Goal: Task Accomplishment & Management: Manage account settings

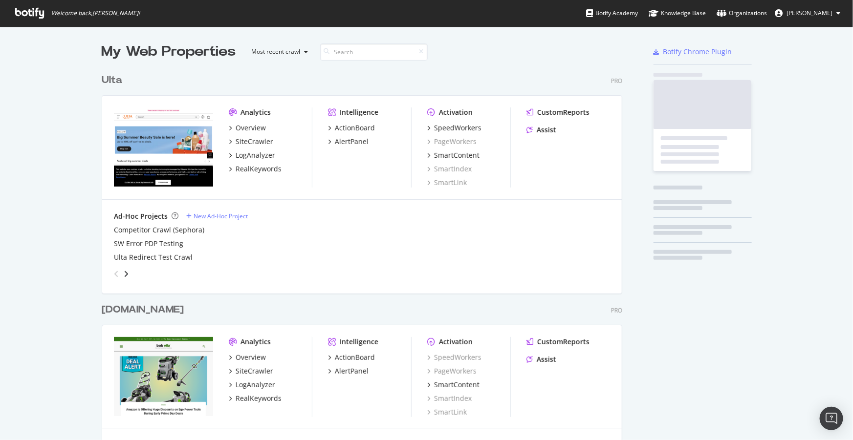
scroll to position [2173, 522]
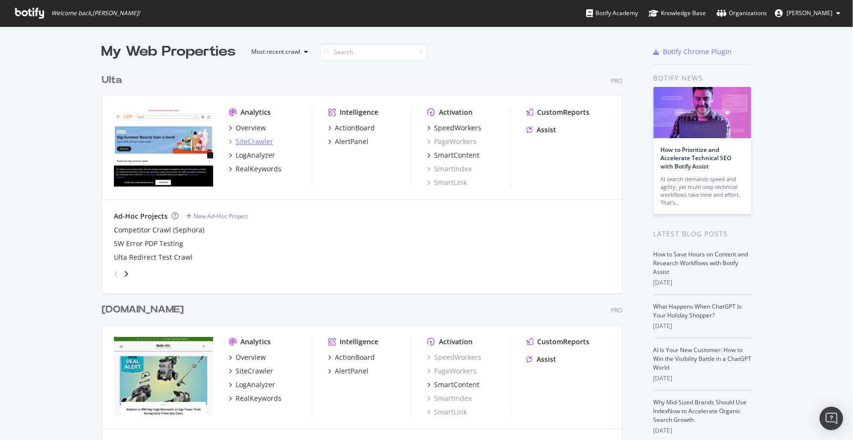
click at [250, 137] on div "SiteCrawler" at bounding box center [255, 142] width 38 height 10
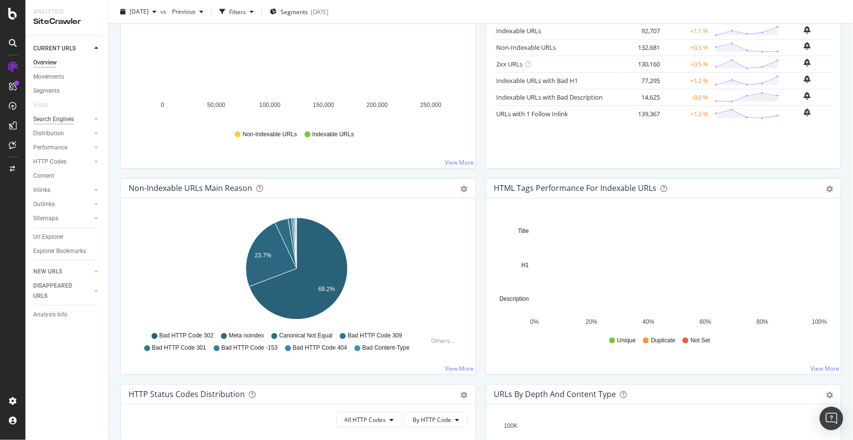
scroll to position [177, 0]
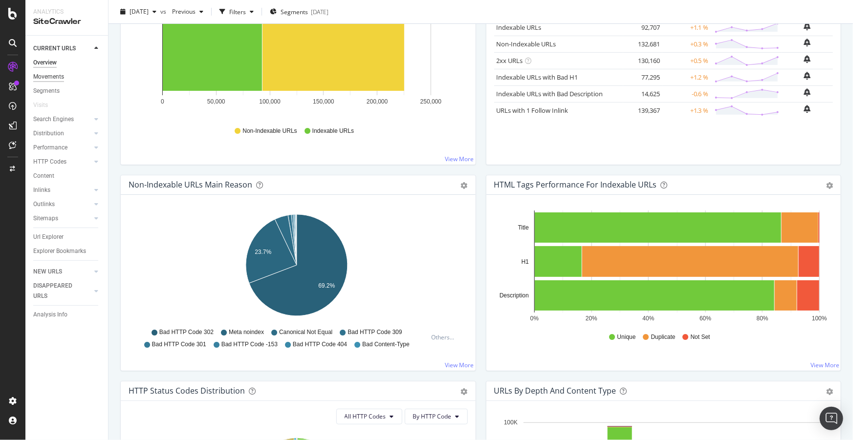
click at [51, 76] on div "Movements" at bounding box center [48, 77] width 31 height 10
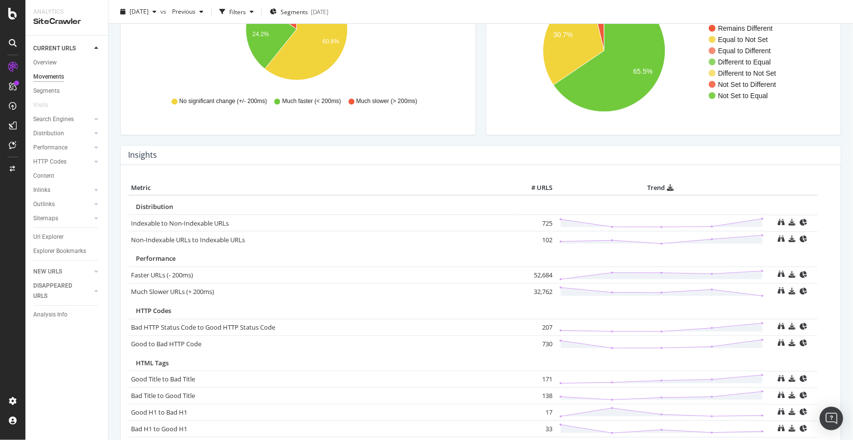
scroll to position [400, 0]
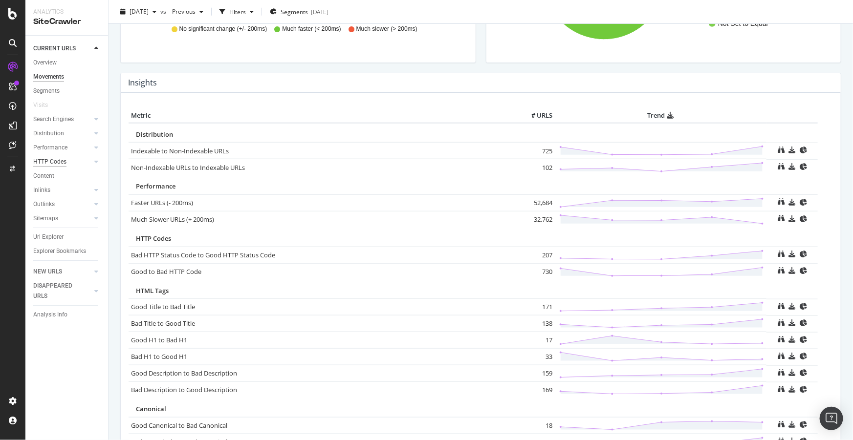
click at [54, 166] on div "HTTP Codes" at bounding box center [49, 162] width 33 height 10
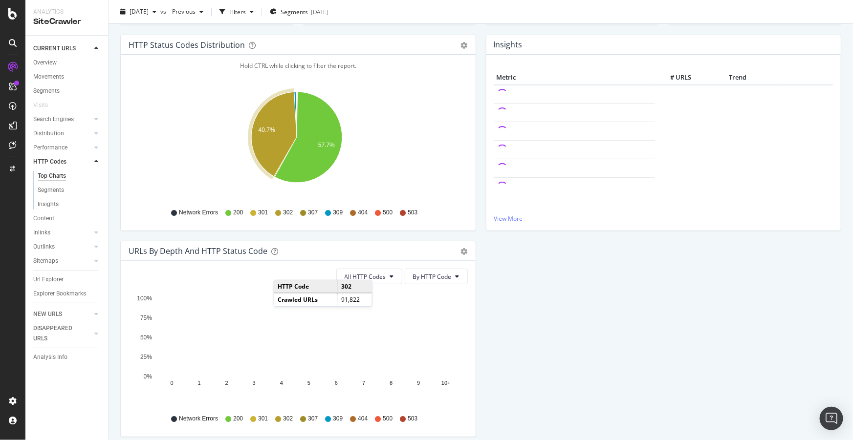
scroll to position [133, 0]
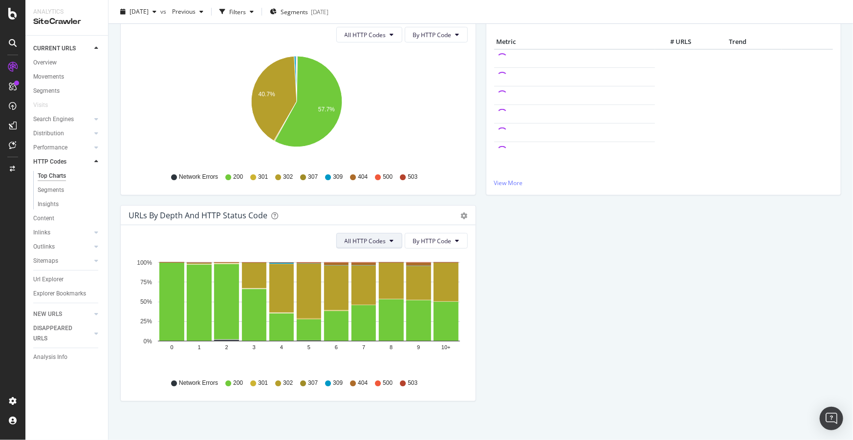
click at [378, 240] on span "All HTTP Codes" at bounding box center [366, 241] width 42 height 8
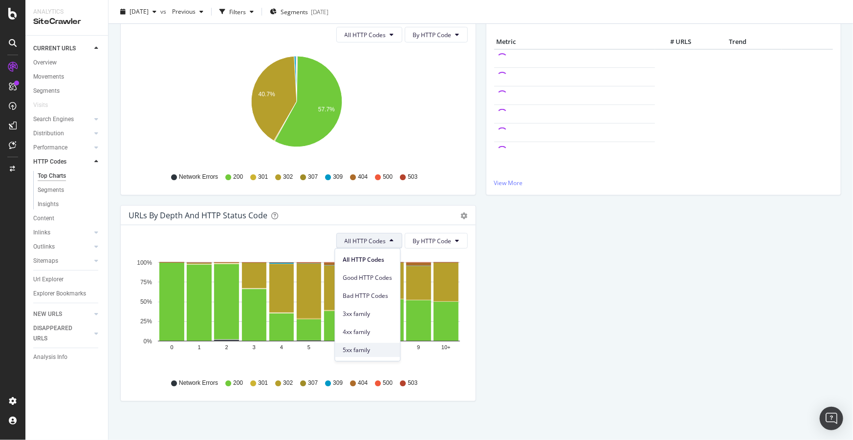
click at [368, 349] on span "5xx family" at bounding box center [367, 350] width 49 height 9
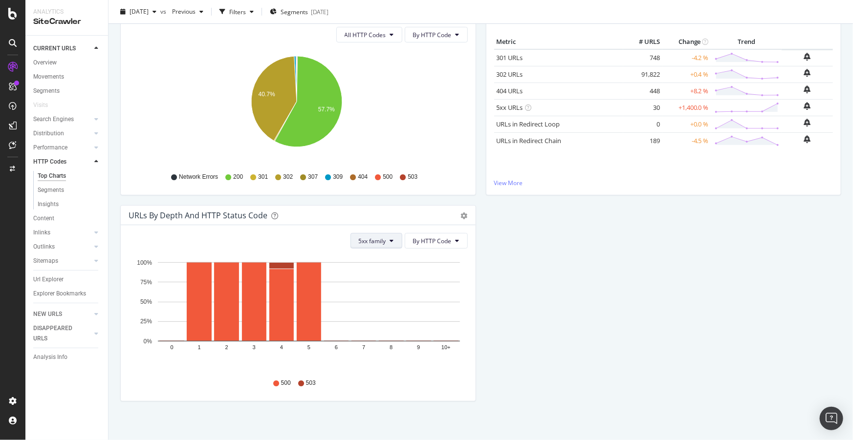
click at [389, 236] on button "5xx family" at bounding box center [376, 241] width 52 height 16
click at [380, 328] on span "4xx family" at bounding box center [380, 332] width 49 height 9
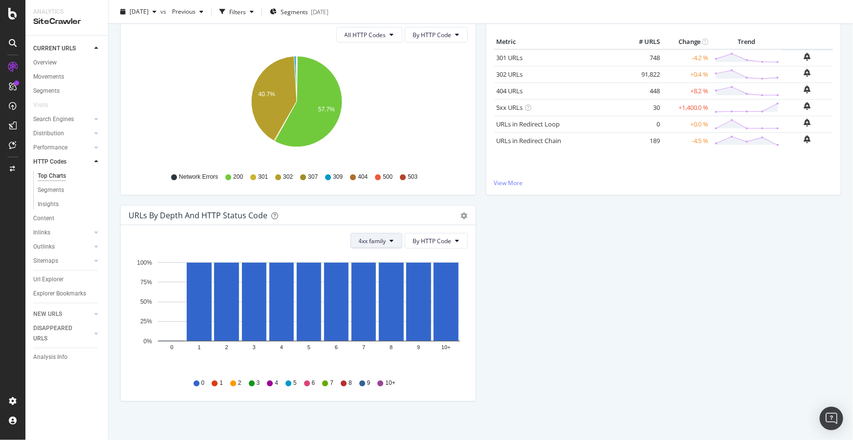
click at [368, 243] on span "4xx family" at bounding box center [372, 241] width 27 height 8
click at [505, 284] on div "HTTP Status Codes Distribution Pie Table Export as CSV Add to Custom Report All…" at bounding box center [480, 205] width 731 height 413
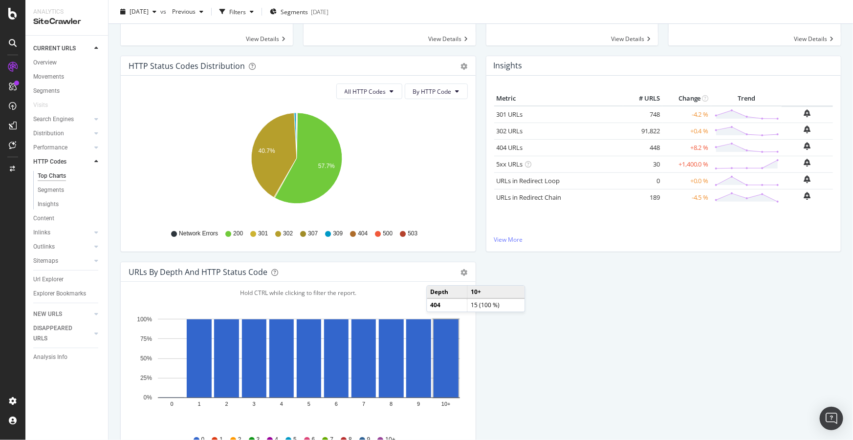
scroll to position [0, 0]
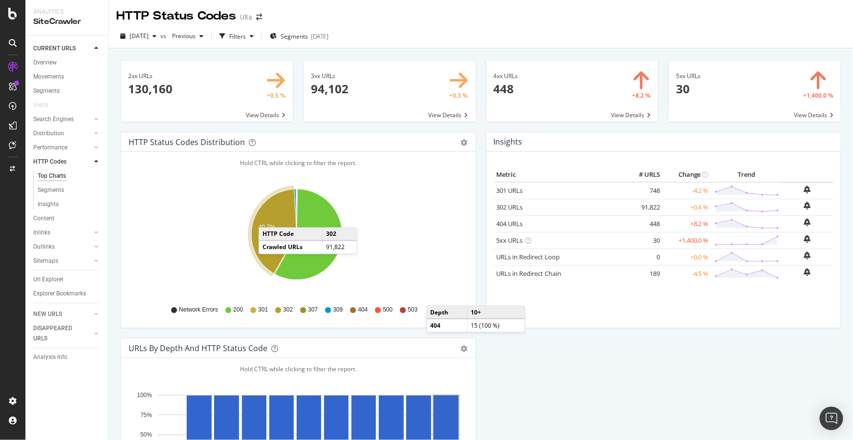
click at [268, 218] on icon "A chart." at bounding box center [273, 231] width 45 height 85
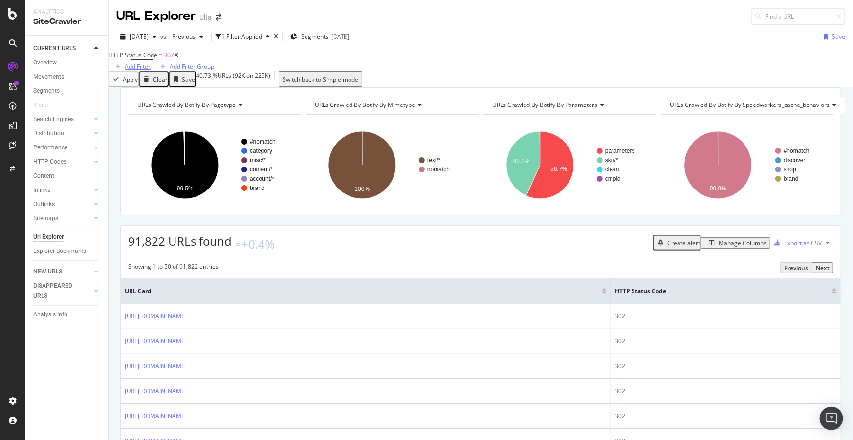
click at [151, 66] on div "Add Filter" at bounding box center [138, 67] width 26 height 8
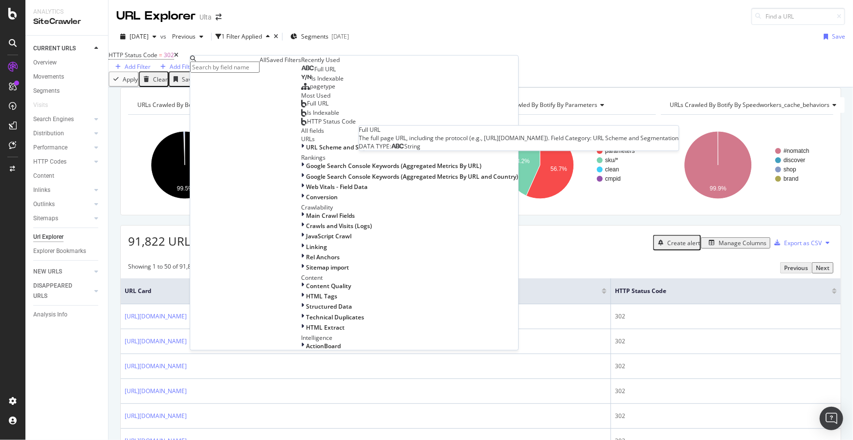
click at [314, 73] on span "Full URL" at bounding box center [325, 69] width 22 height 8
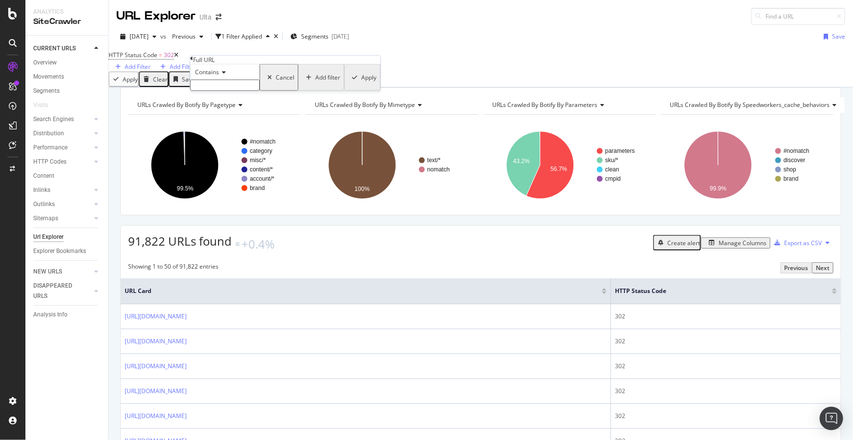
click at [212, 76] on span "Contains" at bounding box center [207, 72] width 24 height 8
click at [233, 161] on span "Doesn't contain" at bounding box center [214, 157] width 43 height 8
click at [221, 91] on input "text" at bounding box center [224, 85] width 69 height 11
type input "auth/login"
click at [360, 85] on div "Apply" at bounding box center [367, 80] width 15 height 8
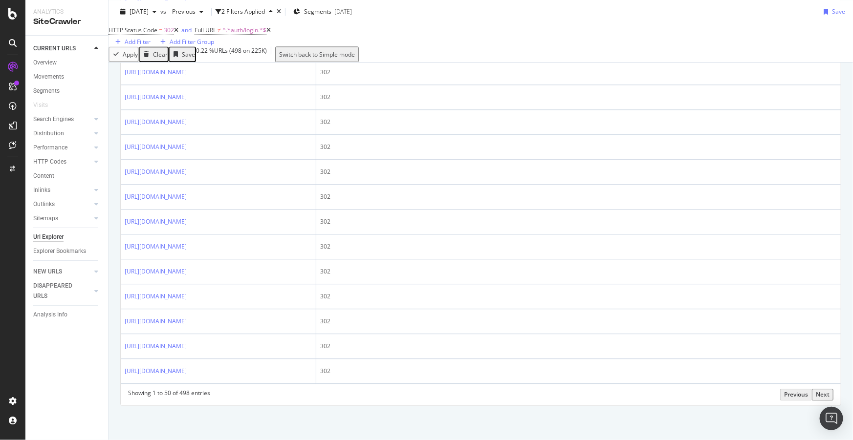
scroll to position [1741, 0]
drag, startPoint x: 284, startPoint y: 256, endPoint x: 116, endPoint y: 292, distance: 171.5
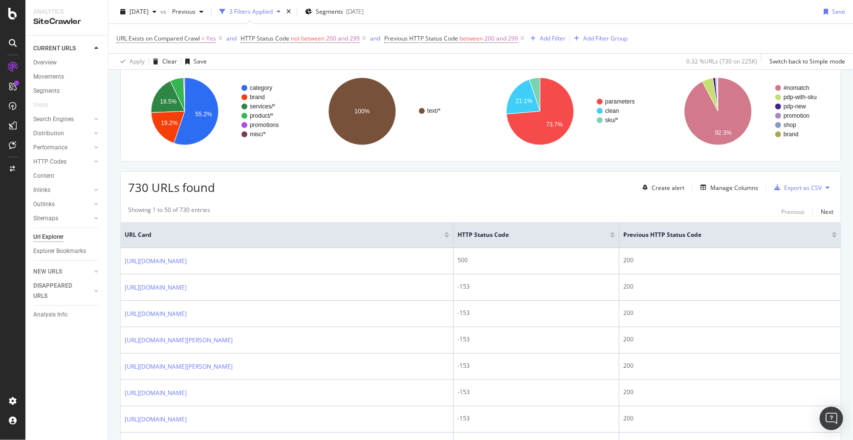
scroll to position [98, 0]
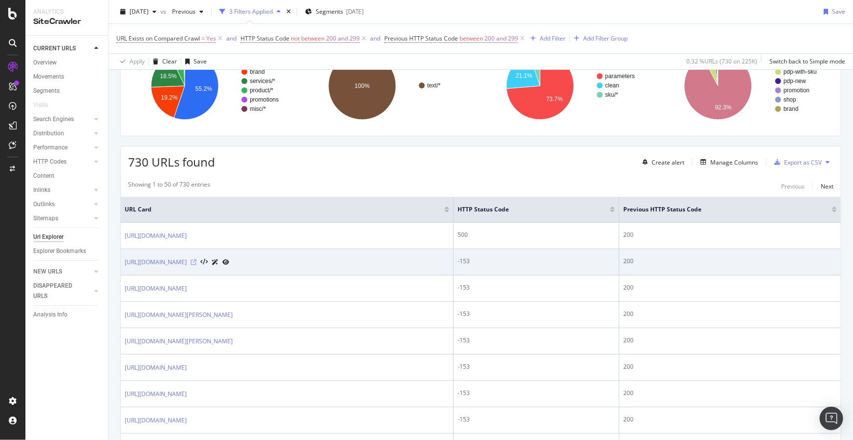
click at [197, 261] on icon at bounding box center [194, 263] width 6 height 6
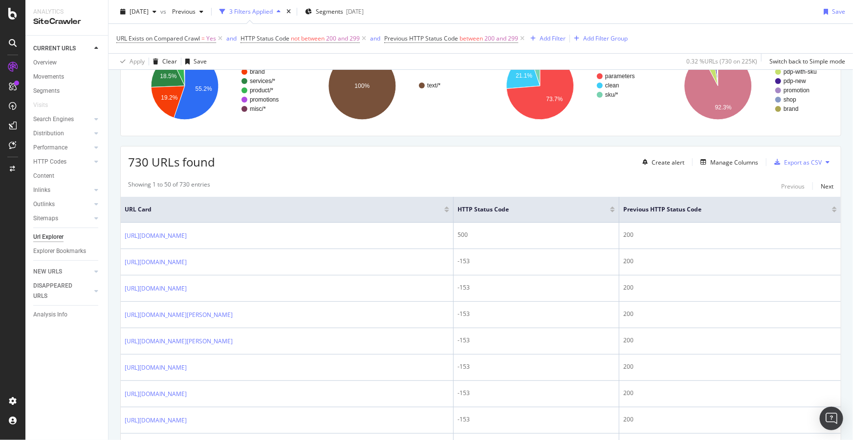
scroll to position [0, 0]
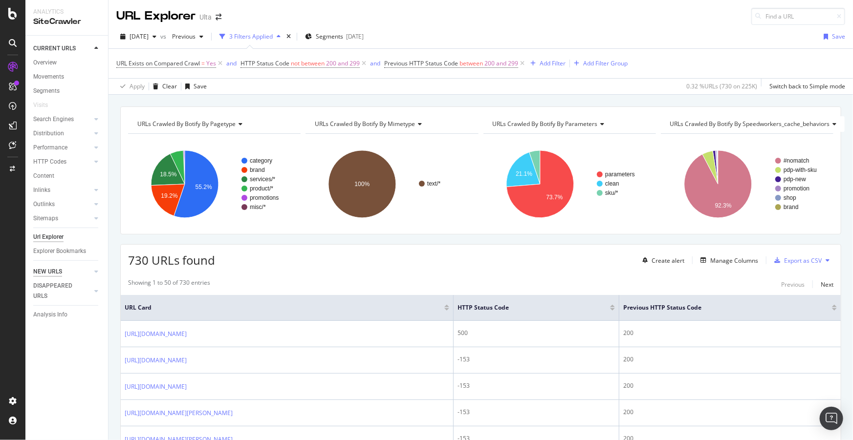
click at [50, 270] on div "NEW URLS" at bounding box center [47, 272] width 29 height 10
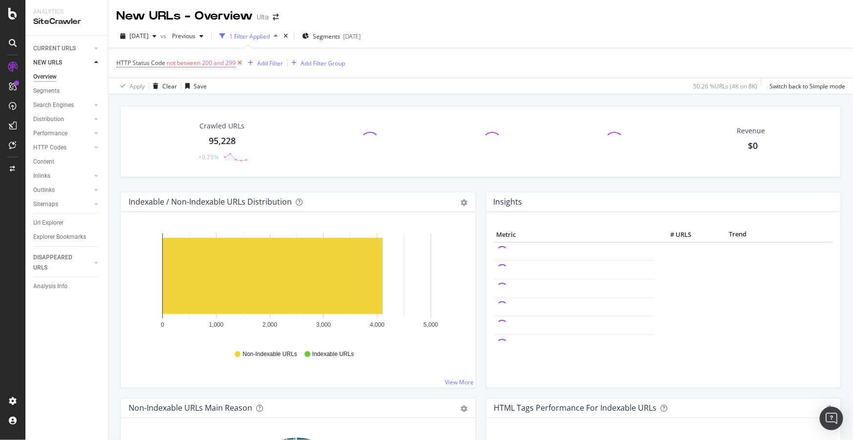
click at [240, 64] on icon at bounding box center [240, 63] width 8 height 10
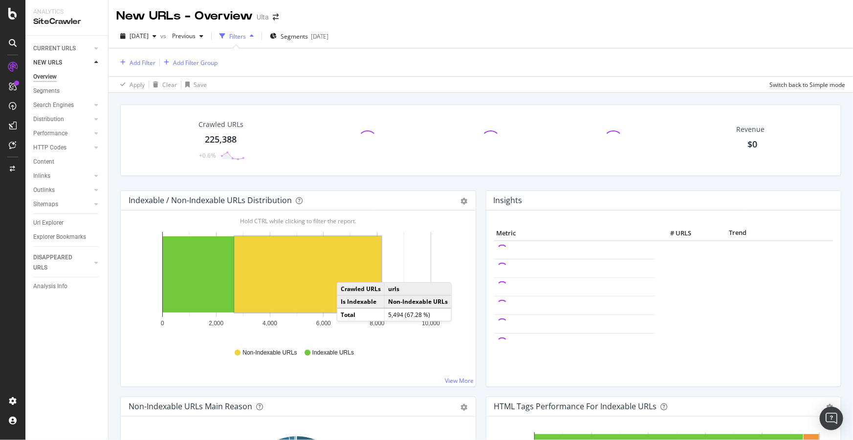
click at [347, 273] on rect "A chart." at bounding box center [308, 275] width 147 height 76
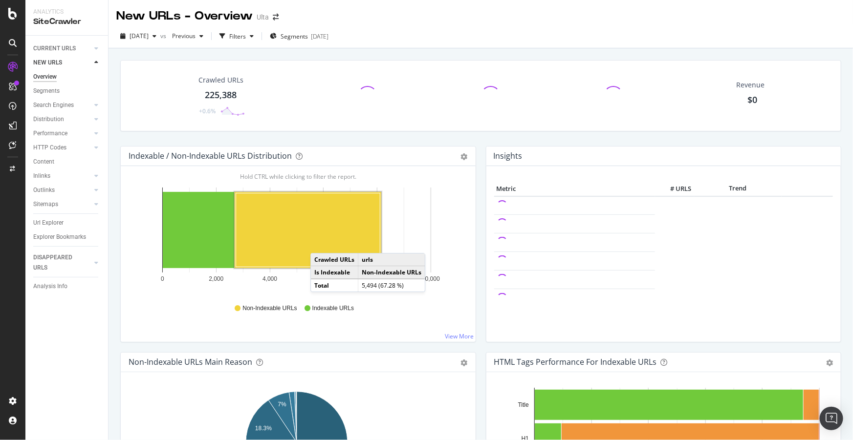
click at [320, 243] on rect "A chart." at bounding box center [308, 230] width 144 height 74
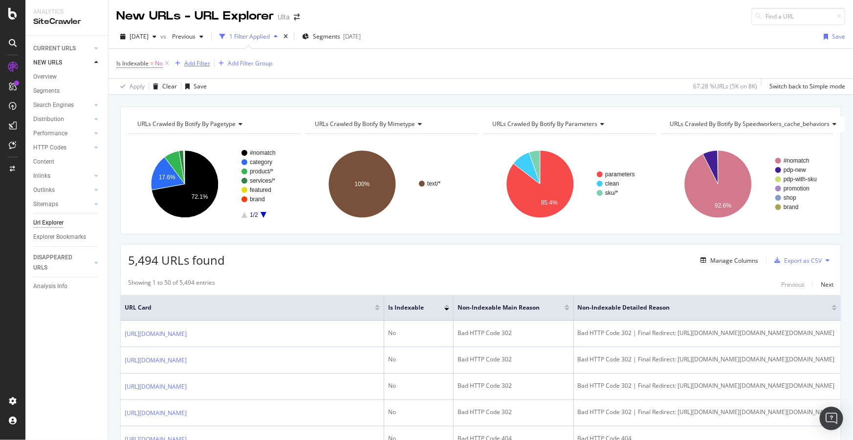
click at [197, 64] on div "Add Filter" at bounding box center [197, 63] width 26 height 8
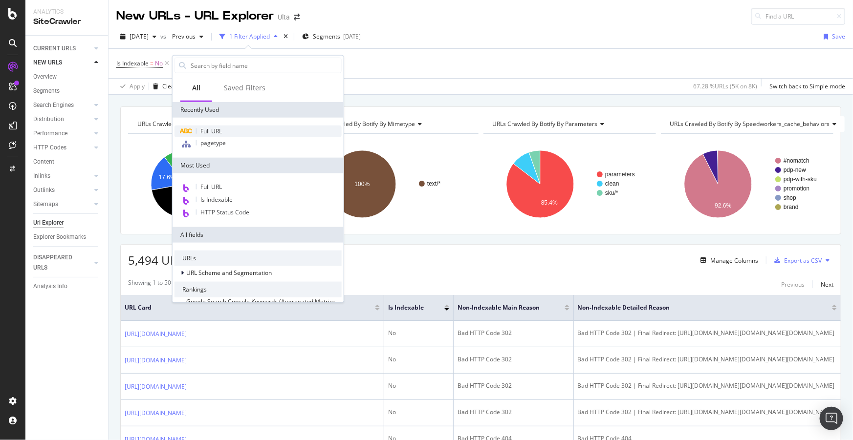
click at [215, 132] on span "Full URL" at bounding box center [211, 131] width 22 height 8
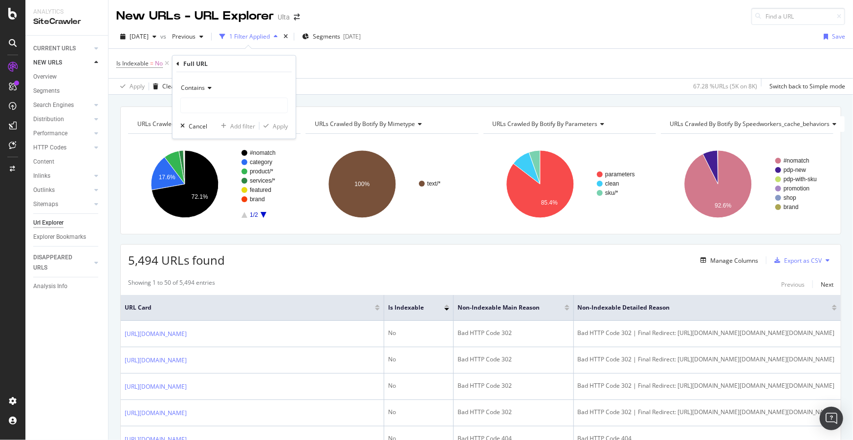
drag, startPoint x: 198, startPoint y: 84, endPoint x: 199, endPoint y: 92, distance: 8.0
click at [197, 84] on span "Contains" at bounding box center [193, 88] width 24 height 8
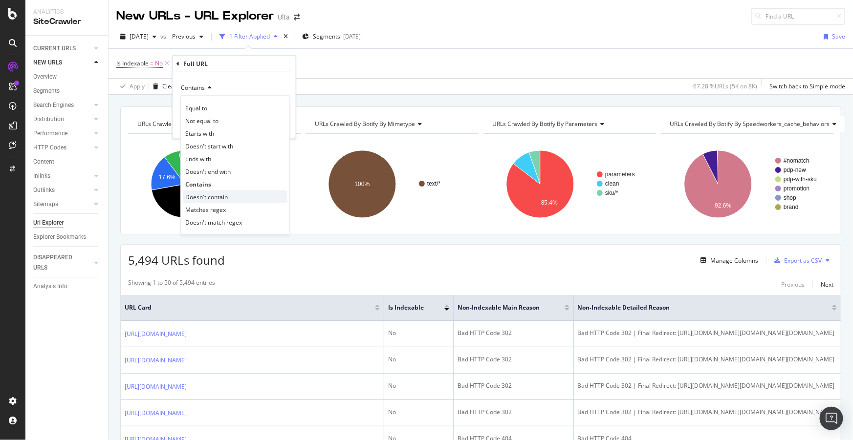
click at [210, 196] on span "Doesn't contain" at bounding box center [206, 197] width 43 height 8
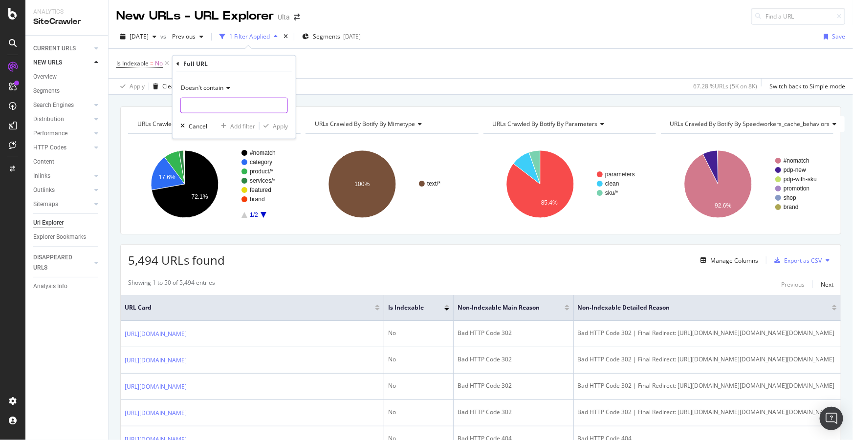
click at [212, 110] on input "text" at bounding box center [234, 106] width 107 height 16
type input "auth/login"
click at [279, 123] on div "Apply" at bounding box center [280, 126] width 15 height 8
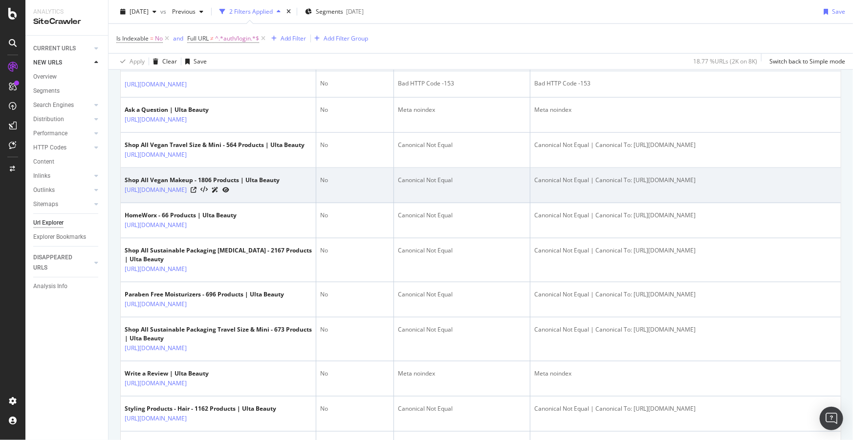
scroll to position [489, 0]
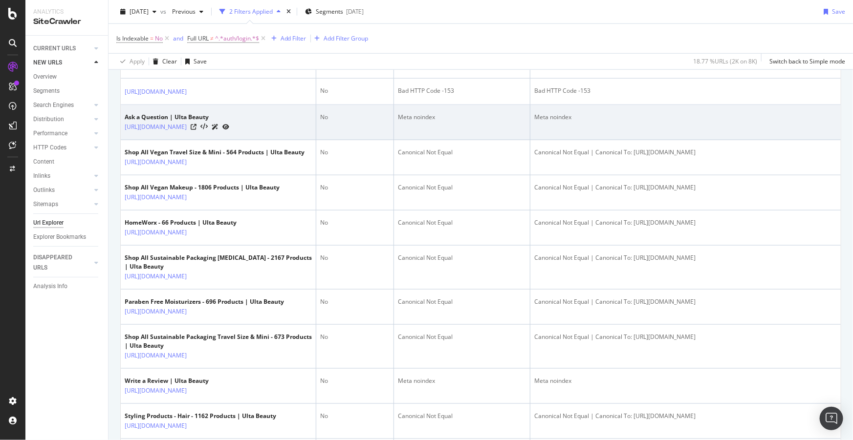
drag, startPoint x: 121, startPoint y: 202, endPoint x: 149, endPoint y: 217, distance: 31.3
click at [149, 140] on td "Ask a Question | Ulta Beauty [URL][DOMAIN_NAME]" at bounding box center [219, 122] width 196 height 35
copy link "[URL][DOMAIN_NAME]"
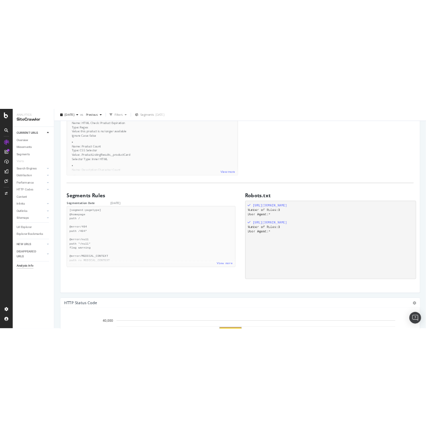
scroll to position [755, 0]
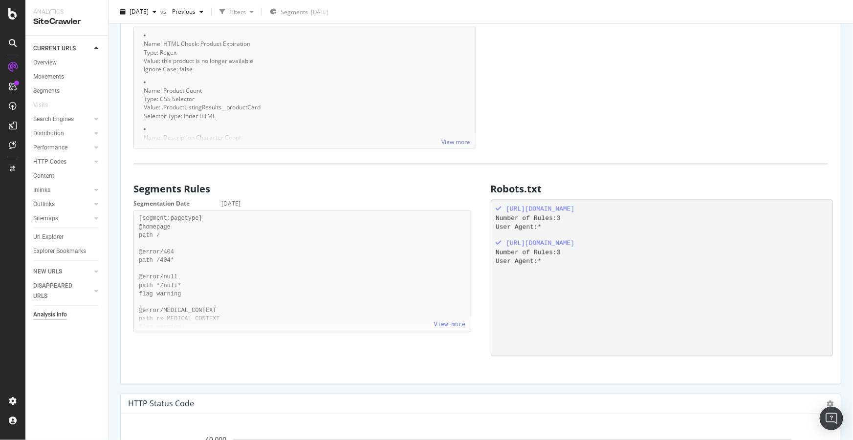
click at [77, 333] on div "CURRENT URLS Overview Movements Segments Visits Search Engines Top Charts Segme…" at bounding box center [66, 238] width 83 height 405
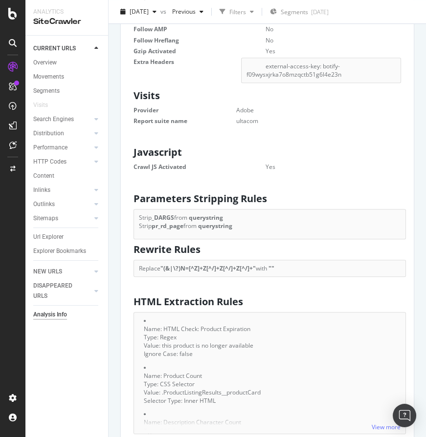
scroll to position [1032, 0]
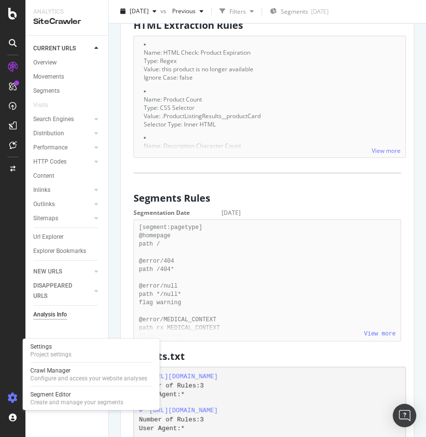
click at [12, 396] on icon at bounding box center [13, 398] width 10 height 10
click at [49, 348] on div "Settings" at bounding box center [50, 347] width 41 height 8
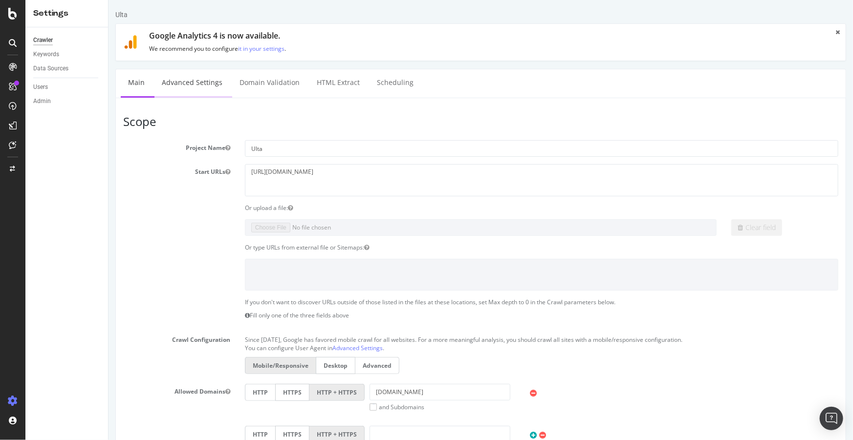
click at [182, 73] on link "Advanced Settings" at bounding box center [191, 82] width 75 height 27
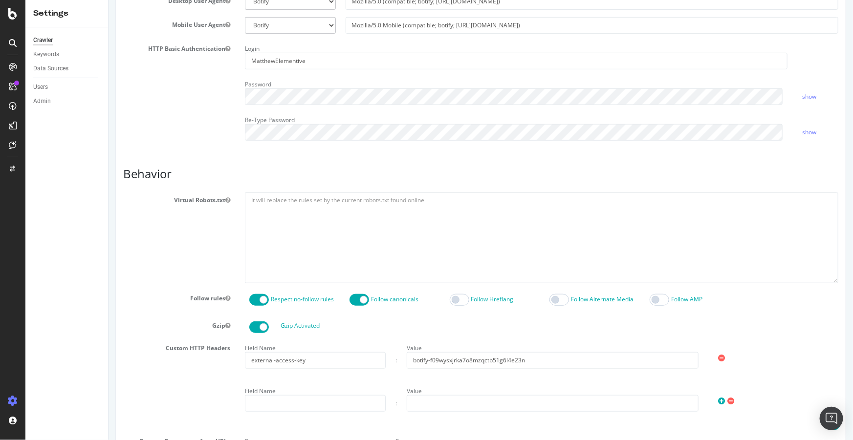
scroll to position [355, 0]
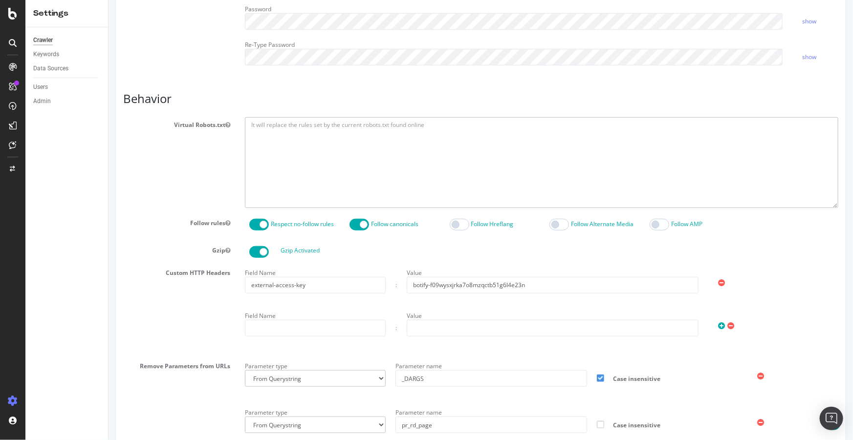
click at [264, 143] on textarea at bounding box center [540, 162] width 593 height 90
click at [268, 139] on textarea "To enrich screen reader interactions, please activate Accessibility in Grammarl…" at bounding box center [540, 162] width 593 height 90
paste textarea "Disallow: /auth/login Disallow: /authorize Disallow: /u/login"
drag, startPoint x: 257, startPoint y: 122, endPoint x: 235, endPoint y: 120, distance: 21.6
click at [237, 120] on div "User-agent: * Disallow: /auth/login Disallow: /authorize Disallow: /u/login Dis…" at bounding box center [541, 162] width 608 height 90
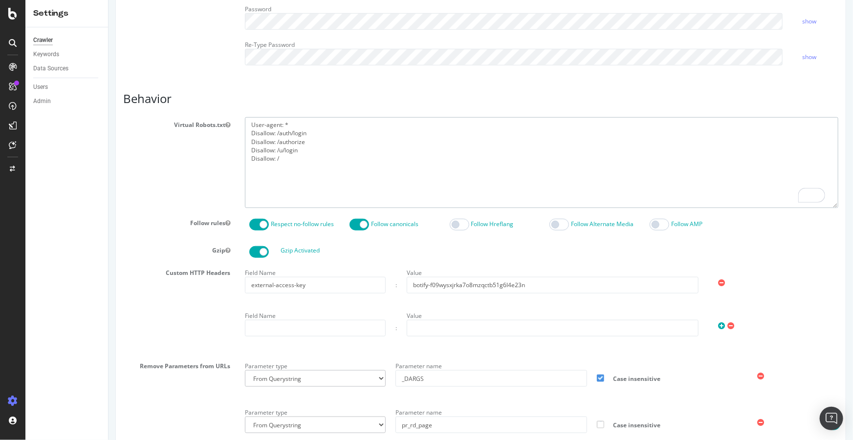
paste textarea "common/inc/productDetail_price.jsp Disallow: /quazi/images Disallow: /stores/*?…"
click at [307, 194] on textarea "User-agent: * Disallow: /common/inc/productDetail_price.jsp Disallow: /quazi/im…" at bounding box center [540, 162] width 593 height 90
paste textarea "[URL][DOMAIN_NAME]"
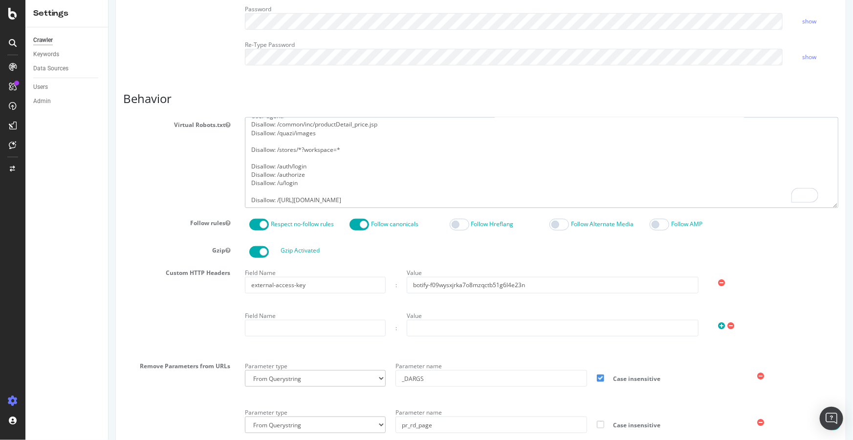
drag, startPoint x: 337, startPoint y: 203, endPoint x: 276, endPoint y: 201, distance: 61.6
click at [276, 201] on textarea "User-agent: * Disallow: /common/inc/productDetail_price.jsp Disallow: /quazi/im…" at bounding box center [540, 162] width 593 height 90
paste textarea "Disallow: /p/ask-a-question/"
type textarea "User-agent: * Disallow: /common/inc/productDetail_price.jsp Disallow: /quazi/im…"
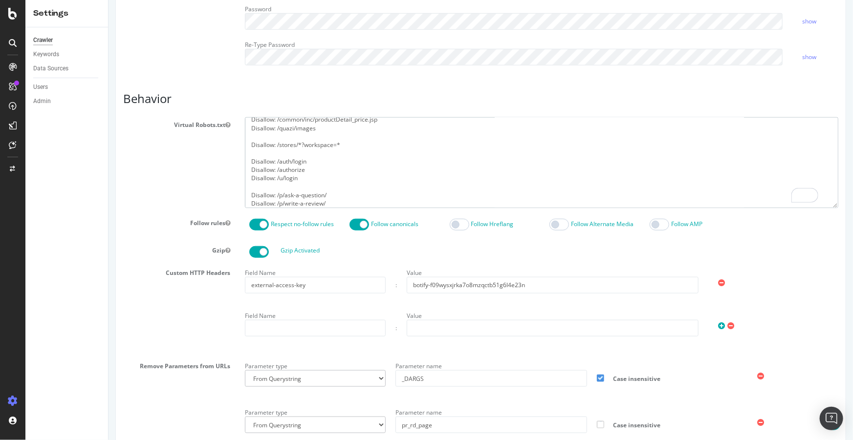
click at [327, 202] on textarea "User-agent: * Disallow: /common/inc/productDetail_price.jsp Disallow: /quazi/im…" at bounding box center [540, 162] width 593 height 90
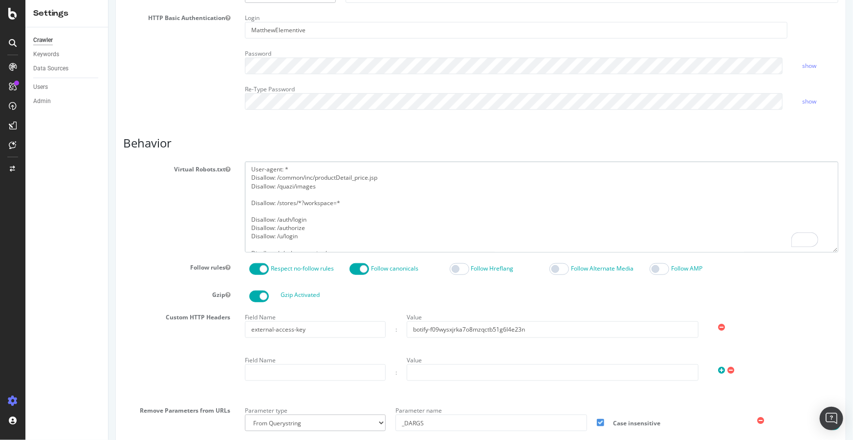
scroll to position [17, 0]
click at [334, 246] on textarea "User-agent: * Disallow: /common/inc/productDetail_price.jsp Disallow: /quazi/im…" at bounding box center [540, 207] width 593 height 90
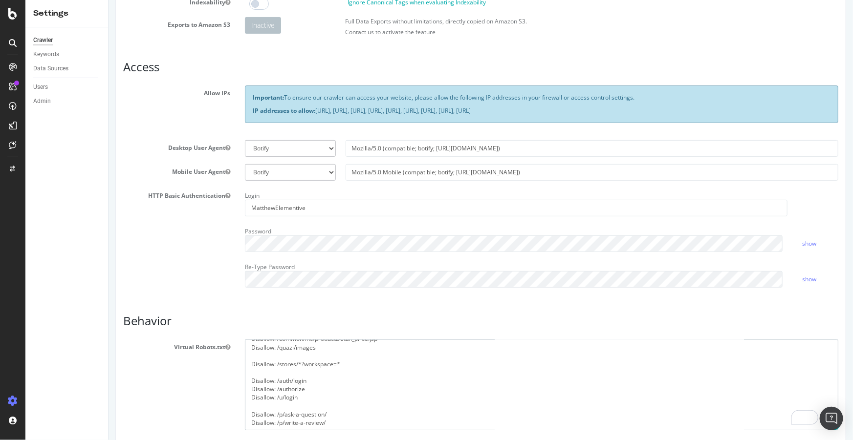
scroll to position [12, 0]
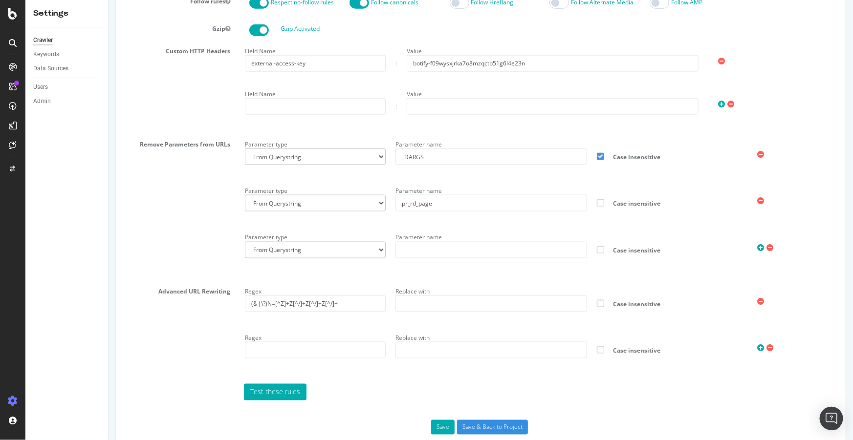
click at [757, 153] on icon at bounding box center [760, 155] width 7 height 8
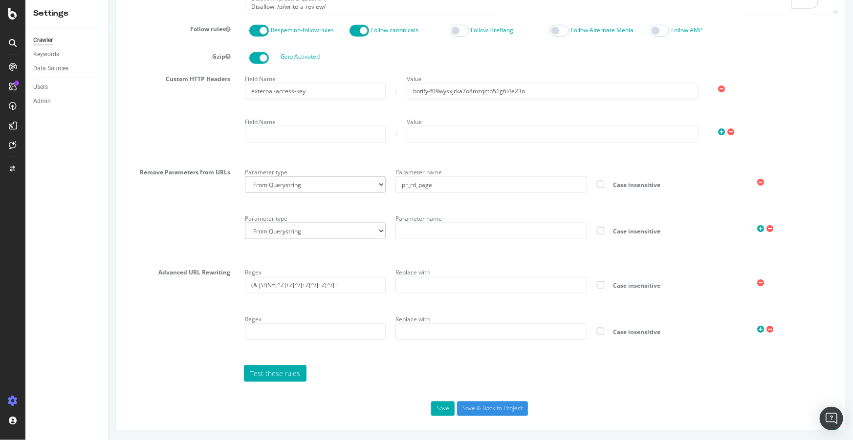
click at [757, 183] on icon at bounding box center [760, 182] width 7 height 8
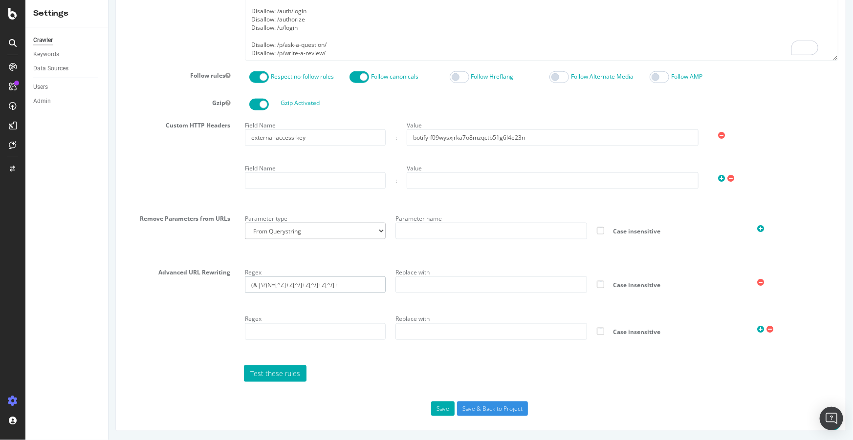
click at [329, 284] on input "(&|\?)N=[^Z]+Z[^/]+Z[^/]+Z[^/]+" at bounding box center [314, 285] width 141 height 17
click at [757, 282] on icon at bounding box center [760, 283] width 7 height 8
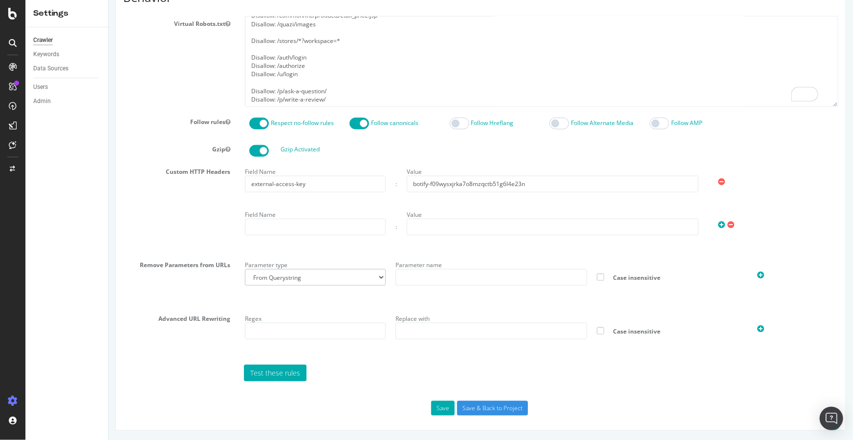
click at [349, 280] on select "From Querystring From Semicolon" at bounding box center [314, 277] width 141 height 17
click at [343, 261] on div "Parameter type From Querystring From Semicolon" at bounding box center [315, 272] width 151 height 28
click at [437, 409] on button "Save" at bounding box center [442, 408] width 23 height 15
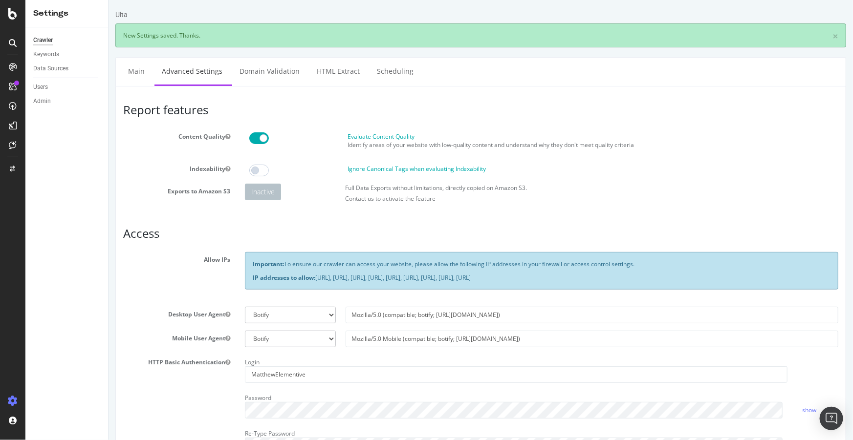
scroll to position [0, 0]
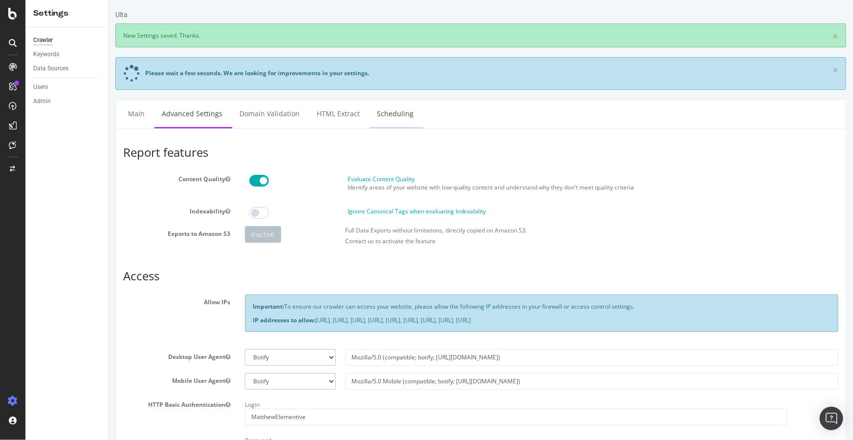
click at [385, 114] on link "Scheduling" at bounding box center [394, 113] width 51 height 27
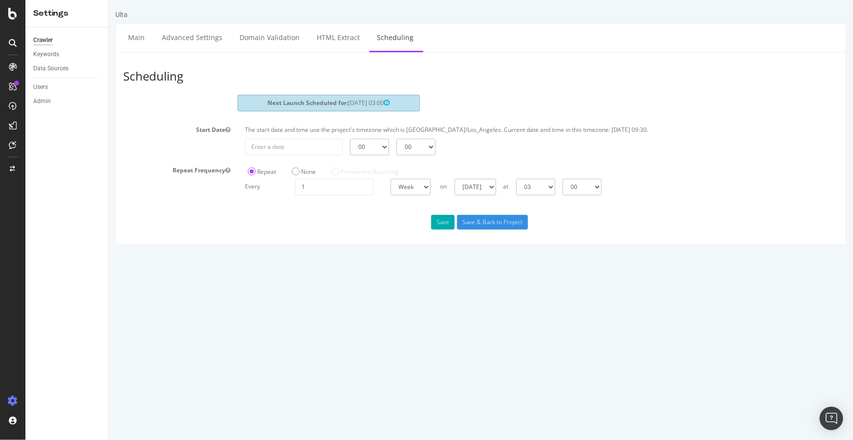
click at [483, 185] on select "Sunday Monday Tuesday Wednesday Thursday Friday Saturday" at bounding box center [475, 187] width 42 height 17
click at [454, 179] on select "Sunday Monday Tuesday Wednesday Thursday Friday Saturday" at bounding box center [475, 187] width 42 height 17
click at [555, 188] on select "00 01 02 03 04 05 06 07 08 09 10 11 12 13 14 15 16 17 18 19 20 21 22 23" at bounding box center [535, 187] width 39 height 17
click at [541, 188] on select "00 01 02 03 04 05 06 07 08 09 10 11 12 13 14 15 16 17 18 19 20 21 22 23" at bounding box center [535, 187] width 39 height 17
click at [516, 179] on select "00 01 02 03 04 05 06 07 08 09 10 11 12 13 14 15 16 17 18 19 20 21 22 23" at bounding box center [535, 187] width 39 height 17
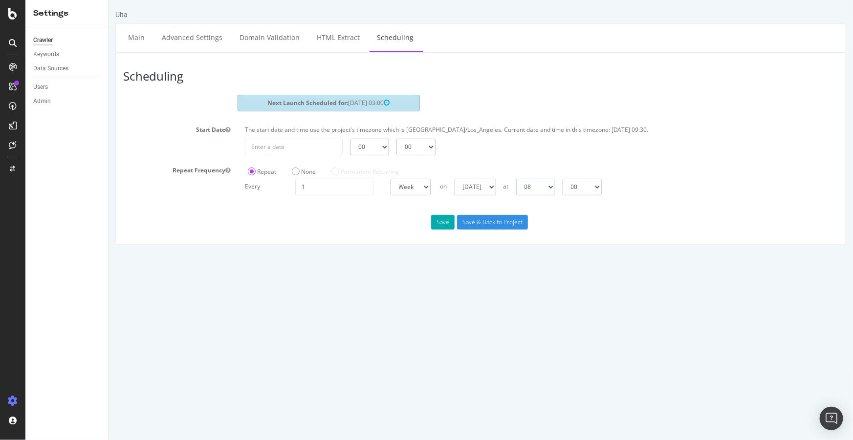
click at [544, 191] on select "00 01 02 03 04 05 06 07 08 09 10 11 12 13 14 15 16 17 18 19 20 21 22 23" at bounding box center [535, 187] width 39 height 17
select select "22"
click at [516, 179] on select "00 01 02 03 04 05 06 07 08 09 10 11 12 13 14 15 16 17 18 19 20 21 22 23" at bounding box center [535, 187] width 39 height 17
drag, startPoint x: 497, startPoint y: 225, endPoint x: 440, endPoint y: 262, distance: 68.1
click at [440, 255] on html "Ulta Main Advanced Settings Domain Validation HTML Extract Scheduling Schedulin…" at bounding box center [480, 127] width 744 height 255
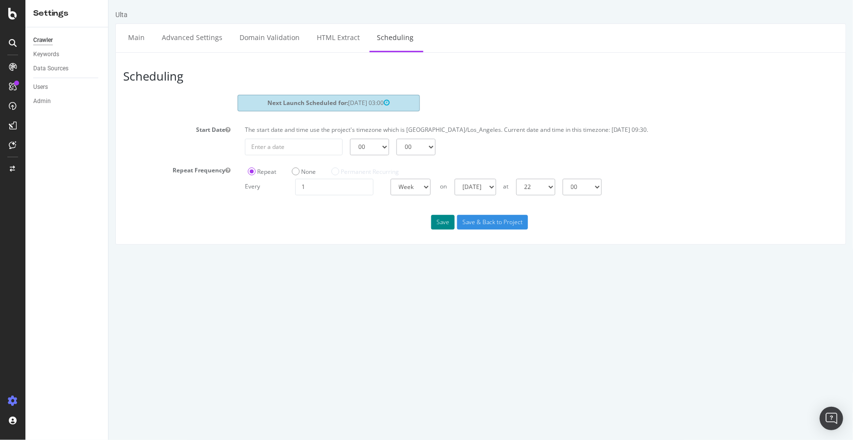
click at [441, 224] on button "Save" at bounding box center [442, 222] width 23 height 15
